Goal: Book appointment/travel/reservation

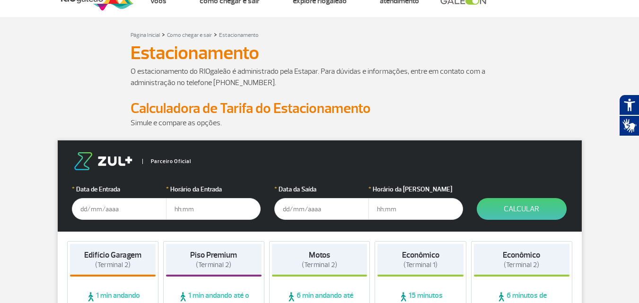
scroll to position [47, 0]
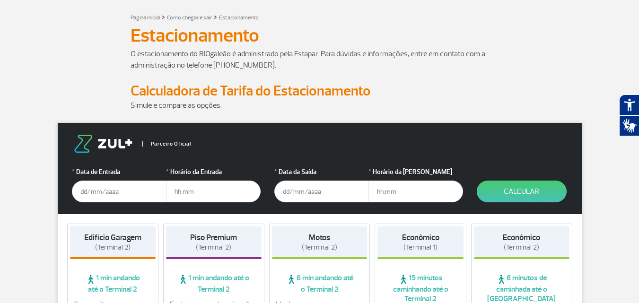
click at [84, 198] on input "text" at bounding box center [119, 192] width 95 height 22
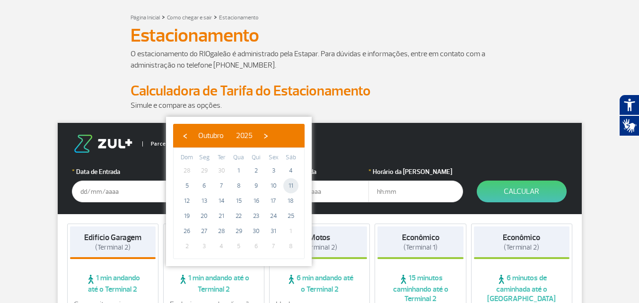
click at [289, 187] on span "11" at bounding box center [290, 185] width 15 height 15
type input "[DATE]"
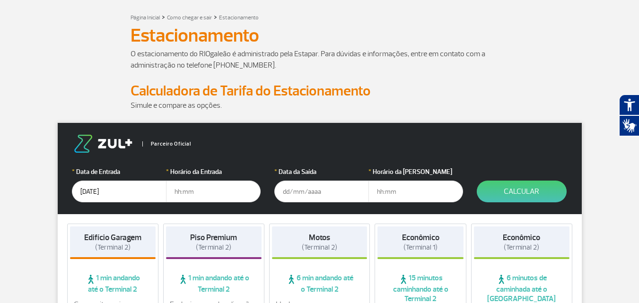
click at [177, 192] on input "text" at bounding box center [213, 192] width 95 height 22
type input "04:00"
click at [284, 191] on input "text" at bounding box center [321, 192] width 95 height 22
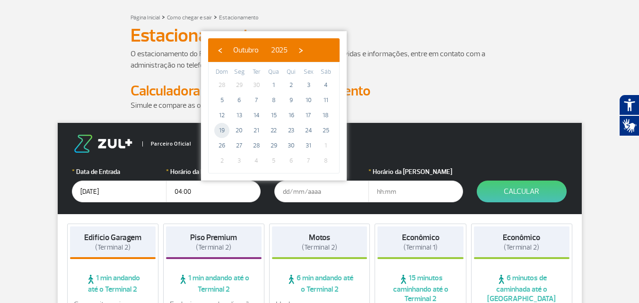
click at [222, 131] on span "19" at bounding box center [221, 130] width 15 height 15
type input "[DATE]"
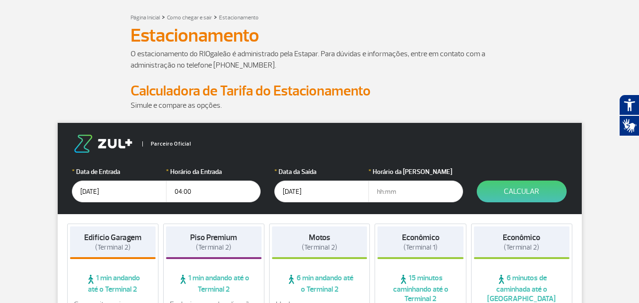
click at [375, 192] on input "text" at bounding box center [415, 192] width 95 height 22
type input "16:00"
click at [525, 192] on button "Calcular" at bounding box center [522, 192] width 90 height 22
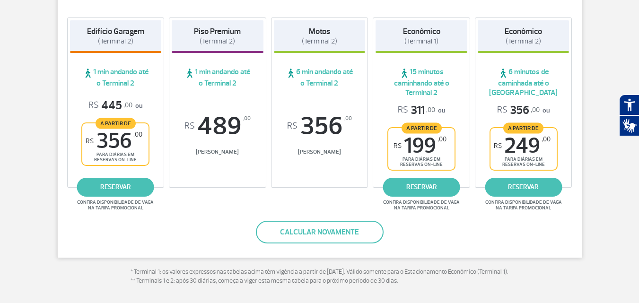
scroll to position [189, 0]
click at [530, 189] on link "reservar" at bounding box center [523, 187] width 77 height 19
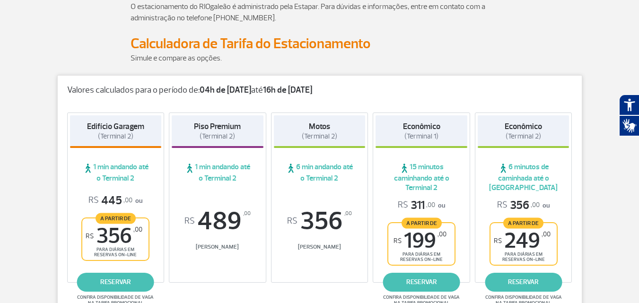
scroll to position [142, 0]
